Goal: Check status: Check status

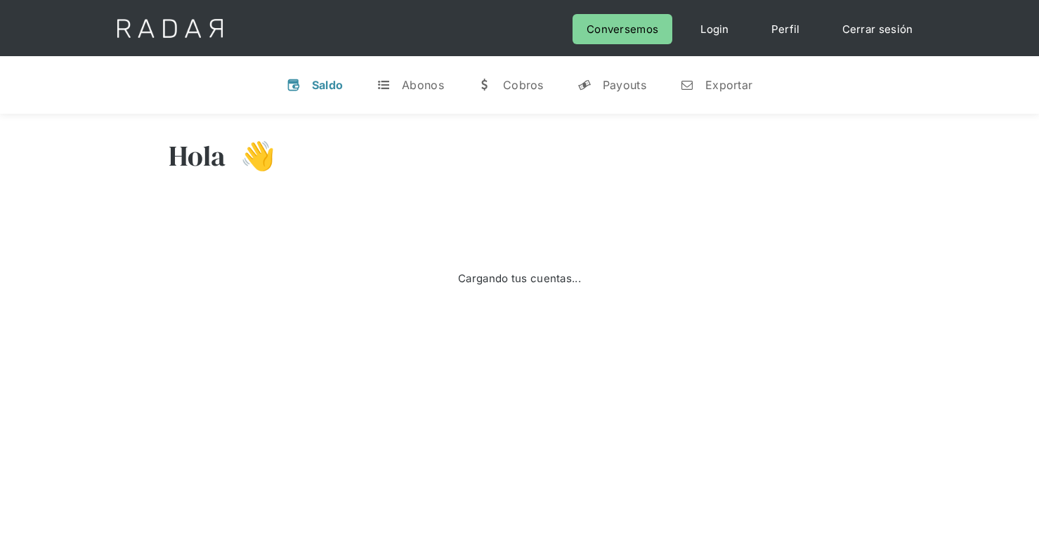
scroll to position [301, 0]
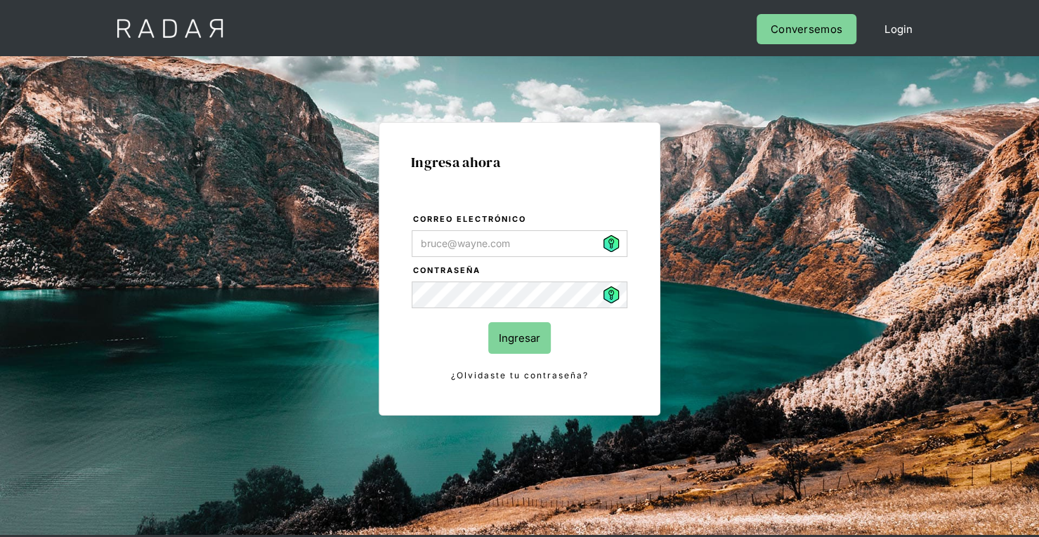
type input "[PERSON_NAME][EMAIL_ADDRESS][PERSON_NAME][DOMAIN_NAME]"
click at [503, 336] on input "Ingresar" at bounding box center [519, 338] width 62 height 32
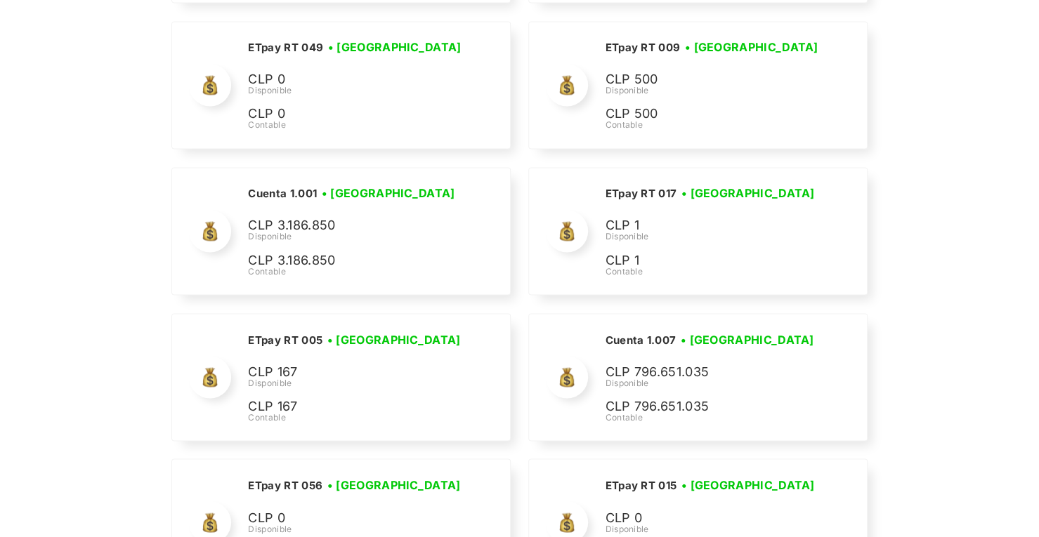
scroll to position [4394, 0]
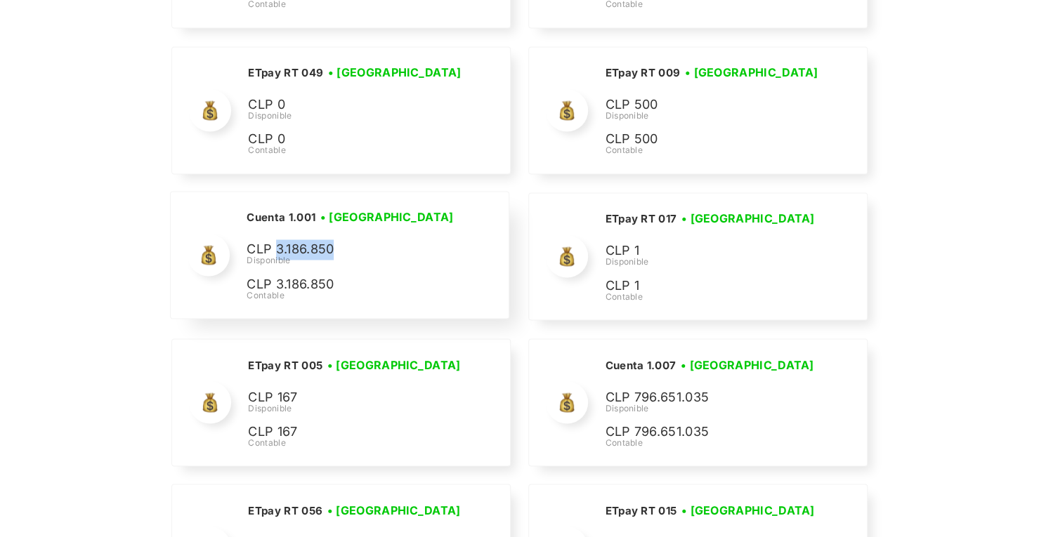
drag, startPoint x: 334, startPoint y: 235, endPoint x: 275, endPoint y: 237, distance: 58.3
click at [275, 239] on p "CLP 3.186.850" at bounding box center [351, 249] width 211 height 20
copy p "3.186.850"
